Goal: Task Accomplishment & Management: Complete application form

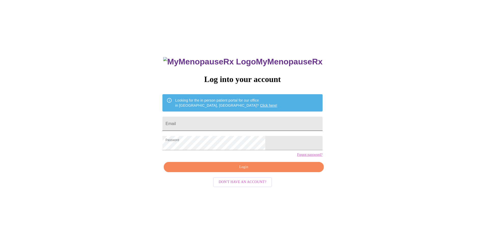
click at [201, 120] on input "Email" at bounding box center [242, 124] width 160 height 14
click at [216, 124] on input "[EMAIL_ADDRESS][DOMAIN_NAME]" at bounding box center [242, 124] width 160 height 14
type input "[EMAIL_ADDRESS][DOMAIN_NAME]"
click at [244, 170] on span "Login" at bounding box center [243, 167] width 148 height 6
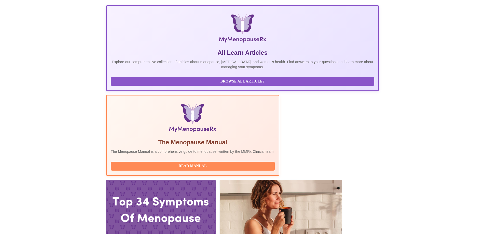
scroll to position [136, 0]
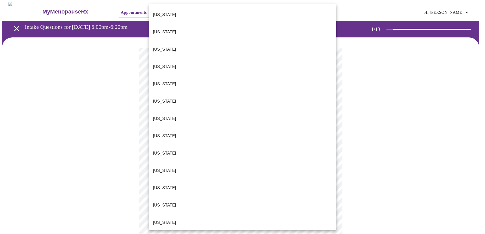
click at [172, 113] on body "MyMenopauseRx Appointments Messaging Labs Uploads Medications Community Refer a…" at bounding box center [242, 234] width 481 height 465
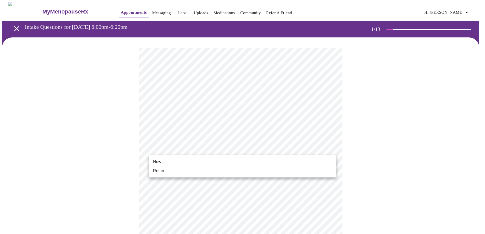
click at [168, 150] on body "MyMenopauseRx Appointments Messaging Labs Uploads Medications Community Refer a…" at bounding box center [242, 233] width 481 height 462
click at [161, 170] on span "Return" at bounding box center [159, 171] width 12 height 6
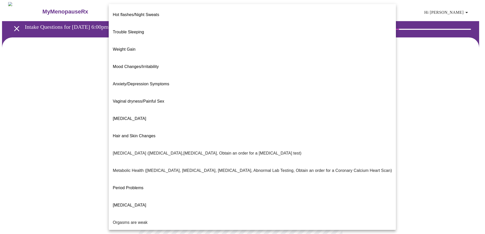
click at [181, 105] on body "MyMenopauseRx Appointments Messaging Labs Uploads Medications Community Refer a…" at bounding box center [242, 155] width 481 height 306
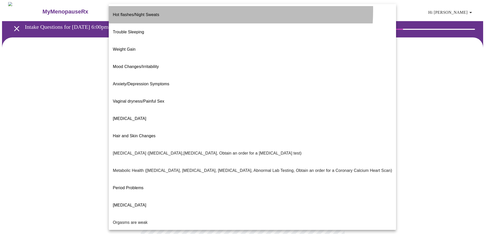
click at [149, 12] on span "Hot flashes/Night Sweats" at bounding box center [136, 14] width 46 height 4
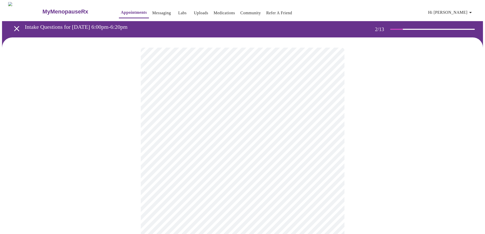
click at [205, 103] on body "MyMenopauseRx Appointments Messaging Labs Uploads Medications Community Refer a…" at bounding box center [242, 153] width 481 height 303
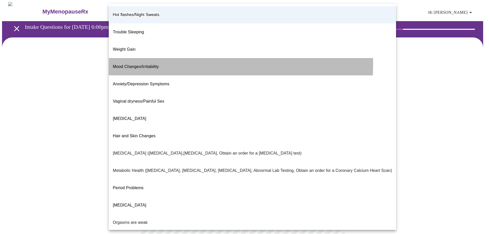
click at [128, 64] on span "Mood Changes/Irritability" at bounding box center [136, 66] width 46 height 4
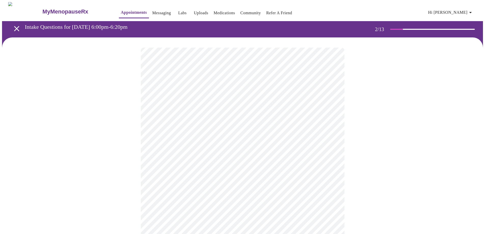
click at [84, 129] on div at bounding box center [242, 170] width 481 height 267
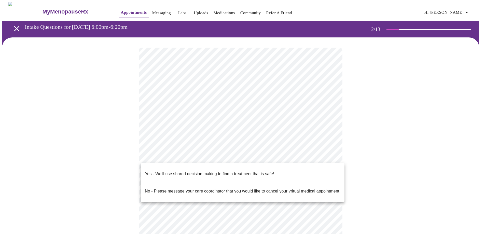
click at [188, 158] on body "MyMenopauseRx Appointments Messaging Labs Uploads Medications Community Refer a…" at bounding box center [242, 153] width 481 height 303
click at [191, 171] on p "Yes - We'll use shared decision making to find a treatment that is safe!" at bounding box center [209, 174] width 129 height 6
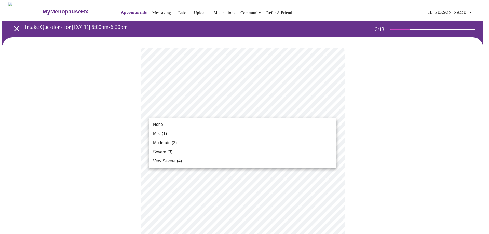
click at [164, 134] on span "Mild (1)" at bounding box center [160, 134] width 14 height 6
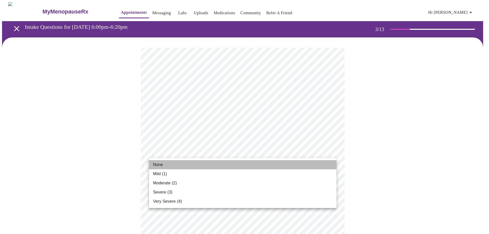
click at [162, 164] on span "None" at bounding box center [158, 165] width 10 height 6
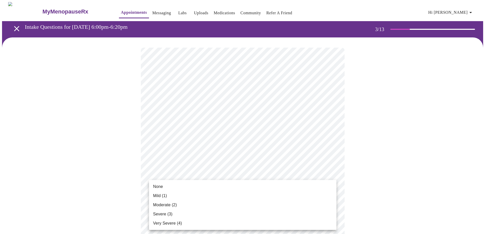
click at [165, 196] on span "Mild (1)" at bounding box center [160, 196] width 14 height 6
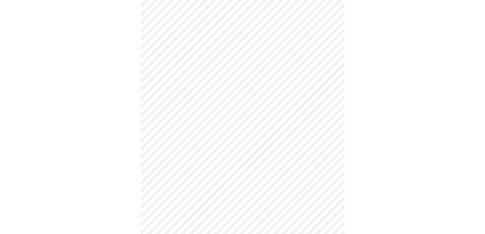
scroll to position [68, 0]
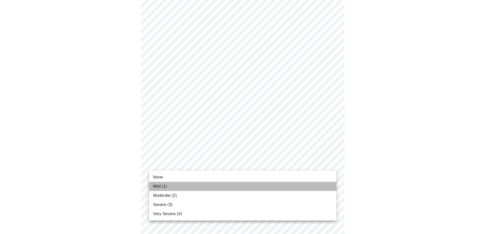
click at [163, 186] on span "Mild (1)" at bounding box center [160, 186] width 14 height 6
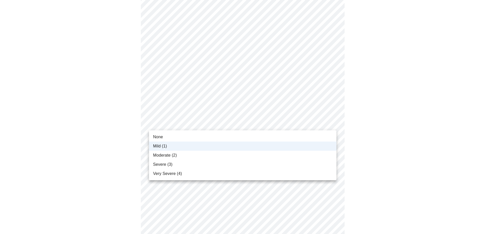
click at [161, 136] on span "None" at bounding box center [158, 137] width 10 height 6
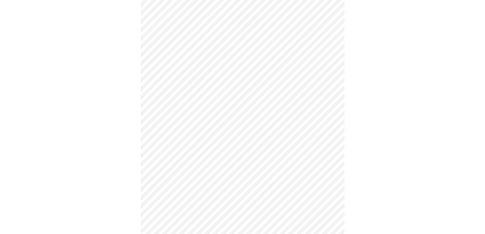
scroll to position [136, 0]
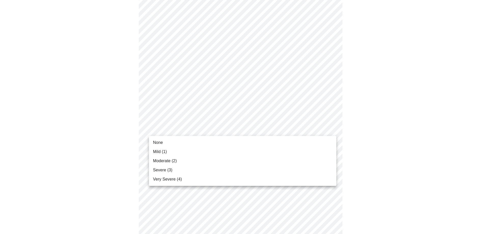
click at [196, 130] on body "MyMenopauseRx Appointments Messaging Labs Uploads Medications Community Refer a…" at bounding box center [242, 190] width 481 height 648
click at [161, 152] on span "Mild (1)" at bounding box center [160, 152] width 14 height 6
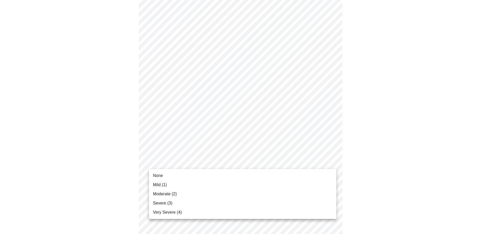
click at [180, 162] on body "MyMenopauseRx Appointments Messaging Labs Uploads Medications Community Refer a…" at bounding box center [242, 186] width 481 height 641
click at [162, 185] on span "Mild (1)" at bounding box center [160, 185] width 14 height 6
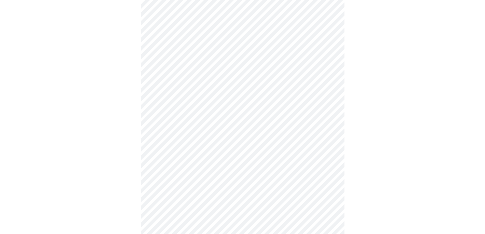
scroll to position [204, 0]
click at [155, 137] on body "MyMenopauseRx Appointments Messaging Labs Uploads Medications Community Refer a…" at bounding box center [242, 115] width 481 height 634
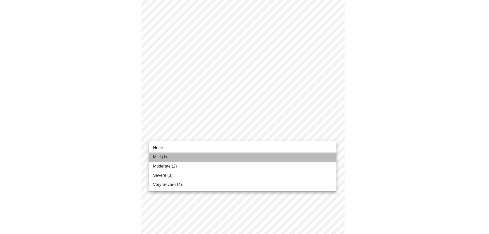
click at [160, 157] on span "Mild (1)" at bounding box center [160, 157] width 14 height 6
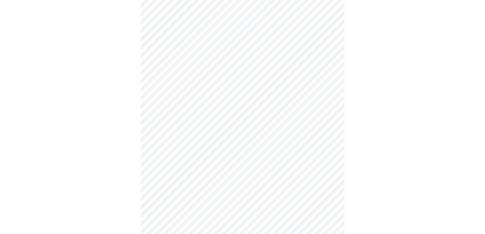
scroll to position [272, 0]
click at [175, 106] on body "MyMenopauseRx Appointments Messaging Labs Uploads Medications Community Refer a…" at bounding box center [242, 43] width 481 height 627
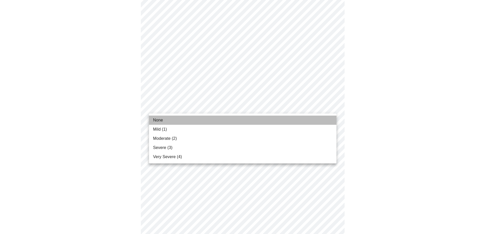
click at [158, 118] on span "None" at bounding box center [158, 120] width 10 height 6
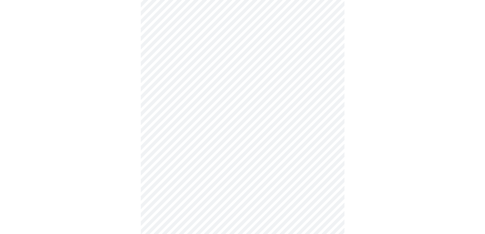
click at [183, 147] on body "MyMenopauseRx Appointments Messaging Labs Uploads Medications Community Refer a…" at bounding box center [242, 40] width 481 height 620
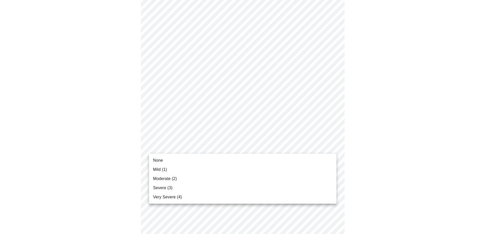
click at [165, 158] on li "None" at bounding box center [242, 160] width 187 height 9
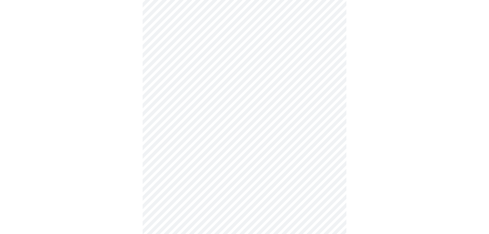
click at [194, 185] on body "MyMenopauseRx Appointments Messaging Labs Uploads Medications Community Refer a…" at bounding box center [244, 36] width 485 height 613
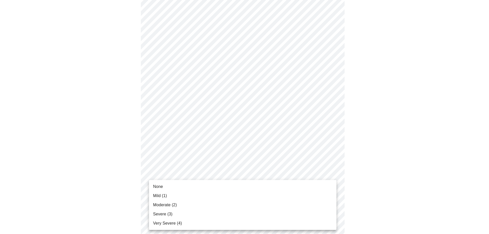
click at [163, 185] on span "None" at bounding box center [158, 186] width 10 height 6
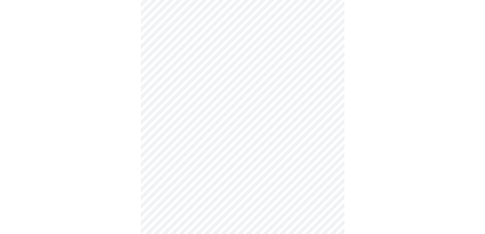
scroll to position [339, 0]
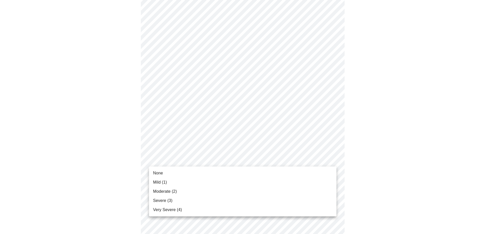
click at [160, 181] on span "Mild (1)" at bounding box center [160, 182] width 14 height 6
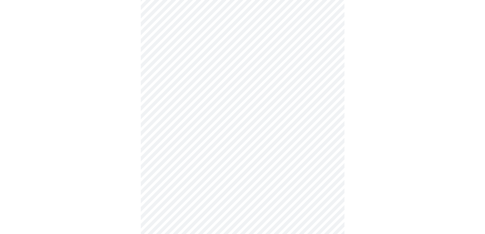
scroll to position [136, 0]
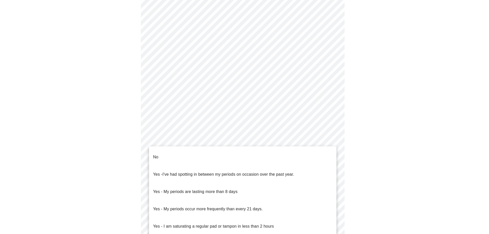
click at [185, 180] on body "MyMenopauseRx Appointments Messaging Labs Uploads Medications Community Refer a…" at bounding box center [244, 117] width 485 height 502
click at [156, 154] on p "No" at bounding box center [155, 157] width 5 height 6
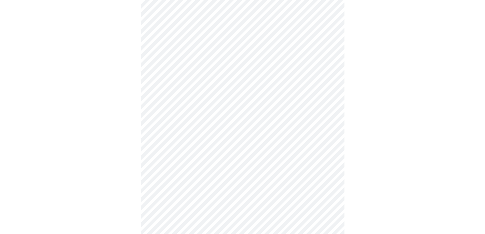
click at [186, 212] on body "MyMenopauseRx Appointments Messaging Labs Uploads Medications Community Refer a…" at bounding box center [242, 115] width 481 height 499
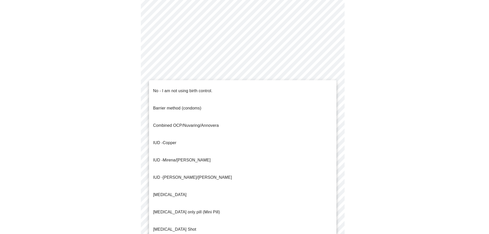
click at [166, 88] on p "No - I am not using birth control." at bounding box center [182, 91] width 59 height 6
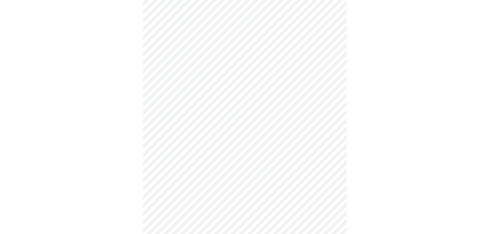
scroll to position [262, 0]
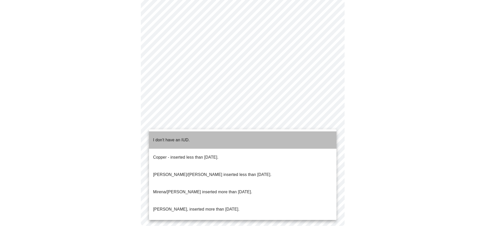
click at [172, 139] on span "I don't have an IUD." at bounding box center [171, 140] width 37 height 14
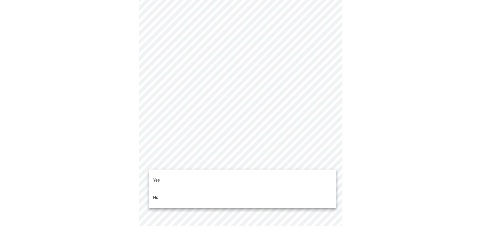
click at [161, 174] on li "Yes" at bounding box center [242, 180] width 187 height 17
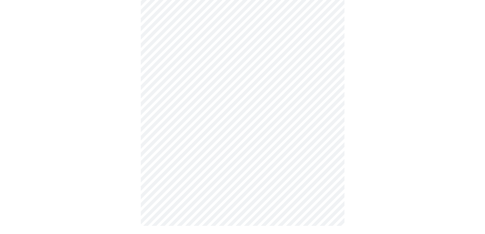
scroll to position [0, 0]
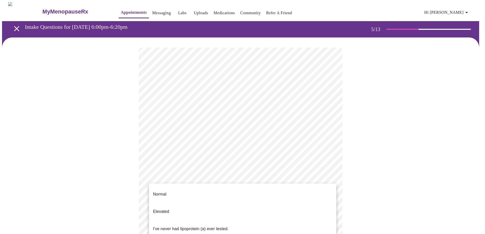
click at [163, 177] on body "MyMenopauseRx Appointments Messaging Labs Uploads Medications Community Refer a…" at bounding box center [242, 190] width 481 height 376
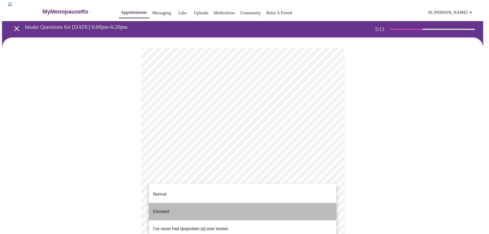
click at [160, 208] on p "Elevated" at bounding box center [161, 211] width 16 height 6
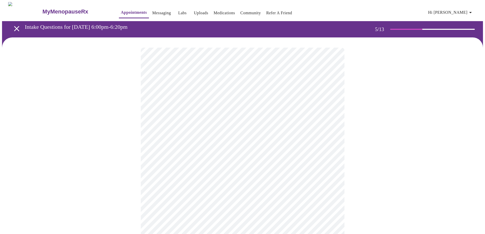
scroll to position [68, 0]
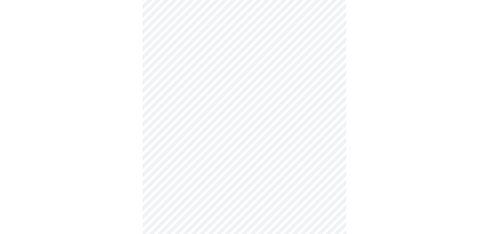
click at [183, 108] on body "MyMenopauseRx Appointments Messaging Labs Uploads Medications Community Refer a…" at bounding box center [244, 120] width 485 height 373
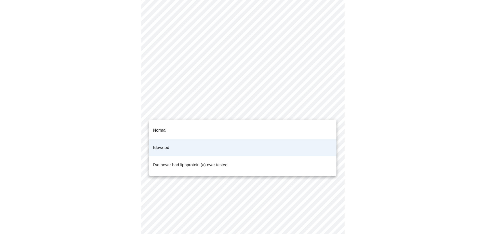
click at [138, 152] on div at bounding box center [244, 117] width 489 height 234
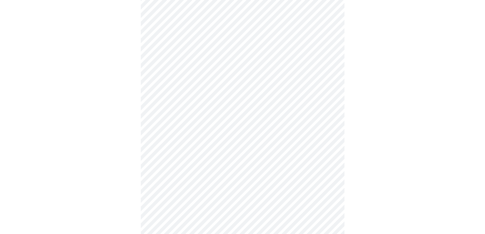
scroll to position [136, 0]
click at [137, 178] on div at bounding box center [242, 71] width 481 height 338
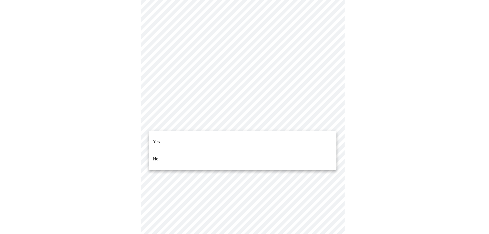
click at [166, 151] on li "No" at bounding box center [242, 158] width 187 height 17
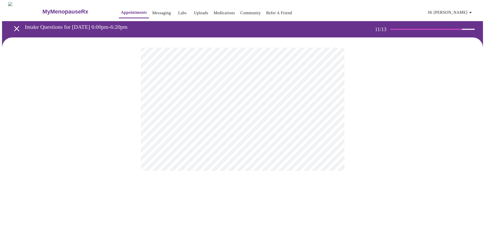
scroll to position [0, 0]
click at [350, 144] on div at bounding box center [244, 104] width 485 height 134
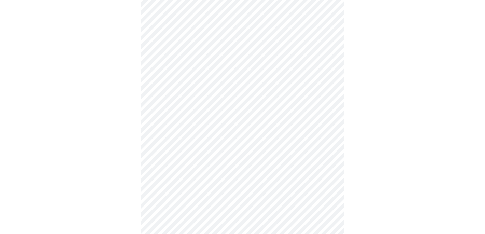
scroll to position [204, 0]
